Goal: Task Accomplishment & Management: Manage account settings

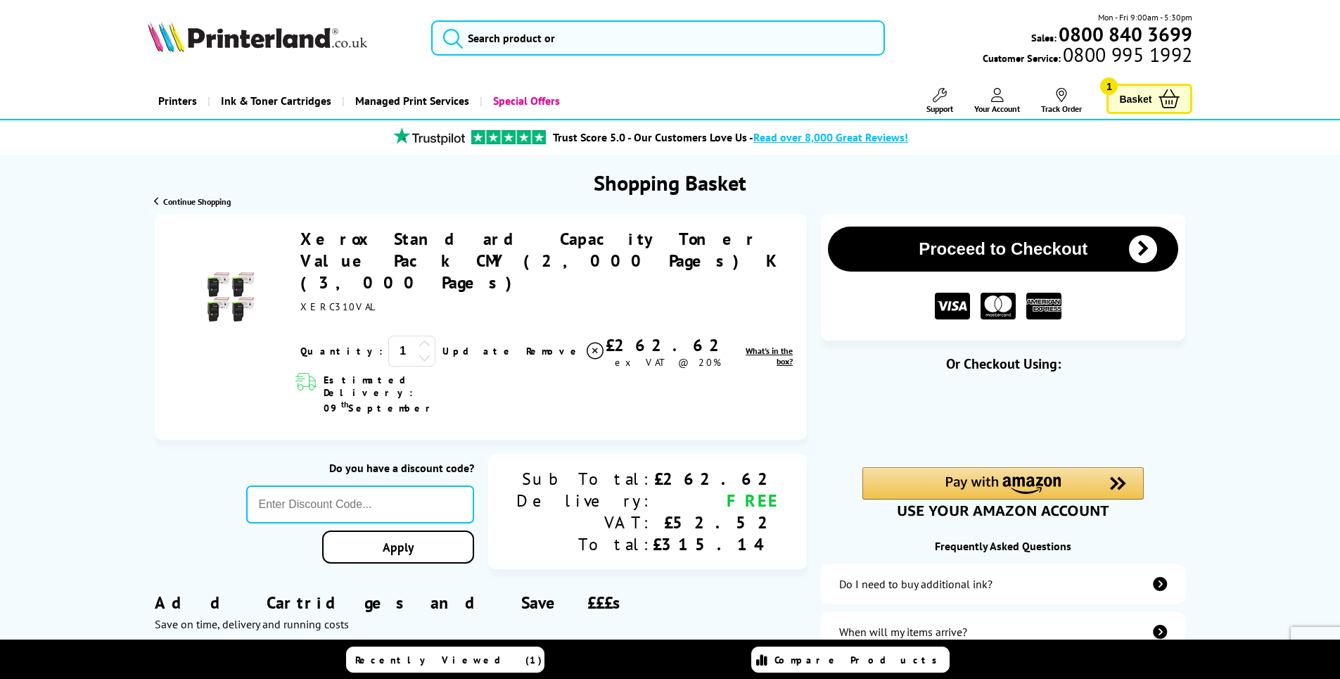
click at [1000, 96] on icon at bounding box center [997, 95] width 13 height 14
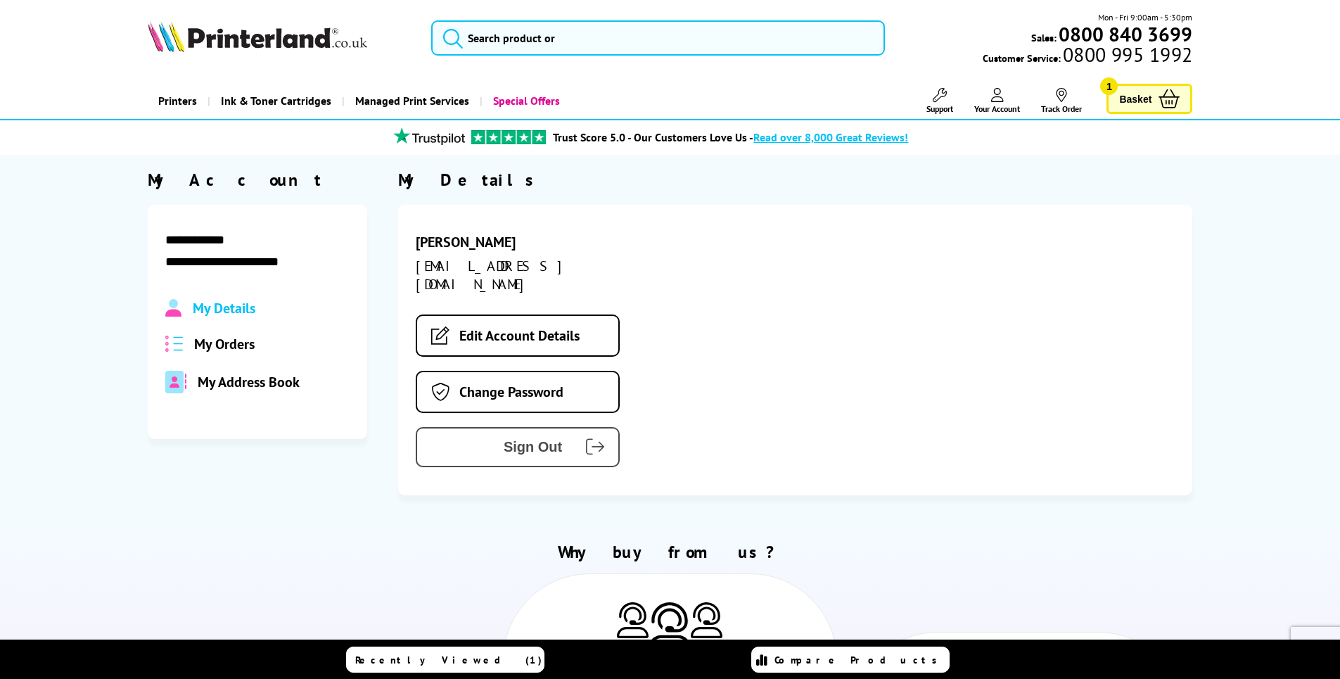
click at [521, 439] on span "Sign Out" at bounding box center [500, 447] width 124 height 16
